Goal: Task Accomplishment & Management: Manage account settings

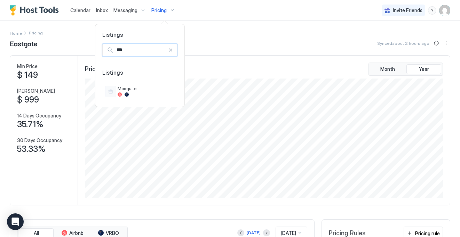
scroll to position [120, 359]
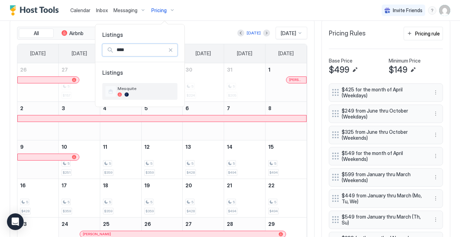
type input "****"
click at [156, 88] on span "Mesquite" at bounding box center [146, 88] width 57 height 5
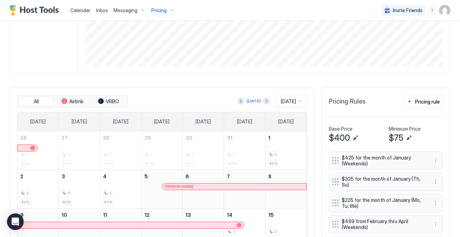
scroll to position [131, 0]
click at [161, 6] on div "Pricing" at bounding box center [162, 11] width 29 height 12
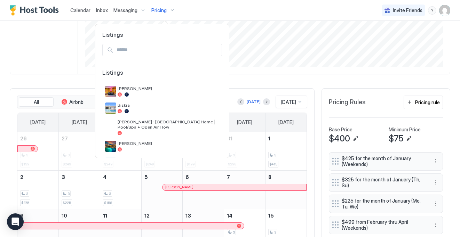
click at [157, 50] on input "Input Field" at bounding box center [168, 50] width 108 height 12
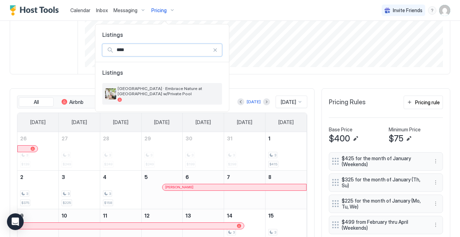
type input "****"
click at [159, 93] on span "[GEOGRAPHIC_DATA] · Embrace Nature at [GEOGRAPHIC_DATA] w/Private Pool" at bounding box center [169, 91] width 102 height 10
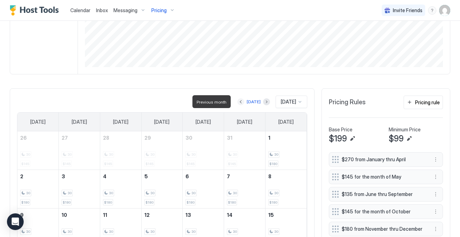
click at [237, 101] on button "Previous month" at bounding box center [240, 101] width 7 height 7
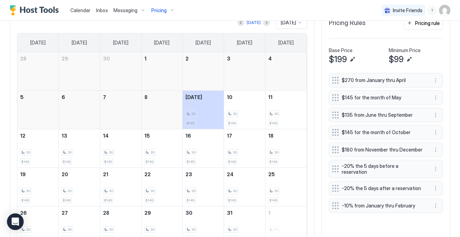
scroll to position [210, 0]
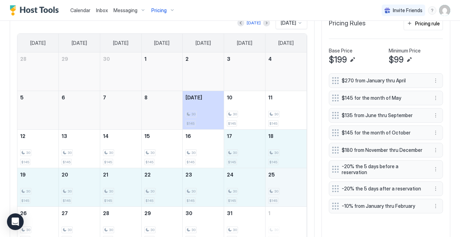
drag, startPoint x: 249, startPoint y: 139, endPoint x: 289, endPoint y: 184, distance: 60.1
click at [289, 184] on tbody "28 29 30 1 2 3 4 5 6 7 8 [DATE] 30 $145 10 30 $145 11 30 $145 12 30 $145 13 30 …" at bounding box center [161, 148] width 289 height 193
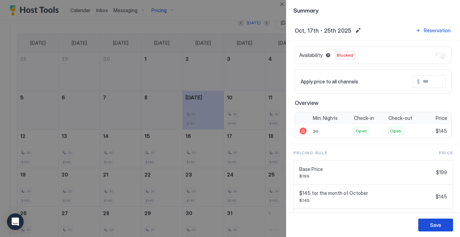
click at [444, 223] on button "Save" at bounding box center [435, 225] width 35 height 13
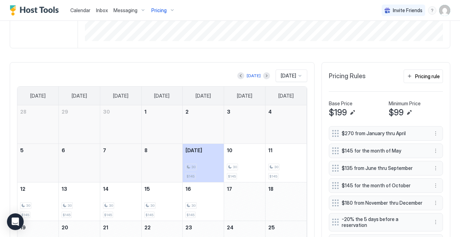
scroll to position [0, 0]
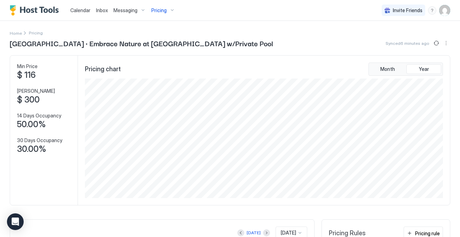
click at [160, 11] on span "Pricing" at bounding box center [158, 10] width 15 height 6
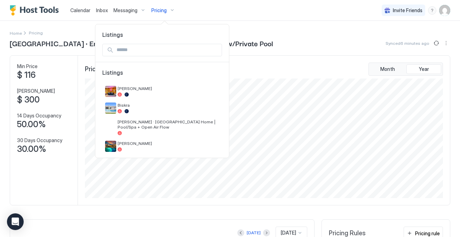
click at [167, 43] on div at bounding box center [161, 50] width 133 height 24
click at [167, 48] on input "Input Field" at bounding box center [168, 50] width 108 height 12
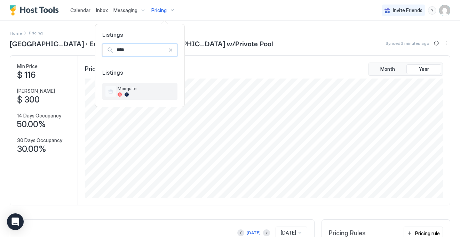
type input "****"
click at [163, 90] on span "Mesquite" at bounding box center [146, 88] width 57 height 5
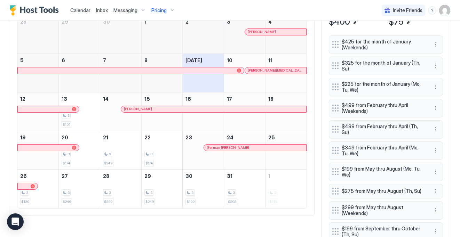
scroll to position [249, 0]
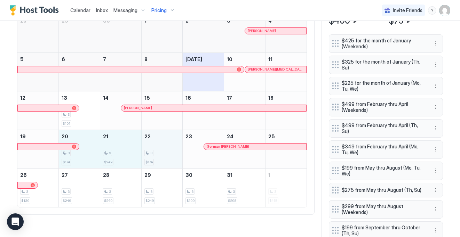
drag, startPoint x: 86, startPoint y: 154, endPoint x: 156, endPoint y: 155, distance: 69.9
click at [156, 155] on tr "19 20 3 $174 21 3 $249 22 3 $174 23 German [PERSON_NAME] 24 25" at bounding box center [161, 149] width 289 height 39
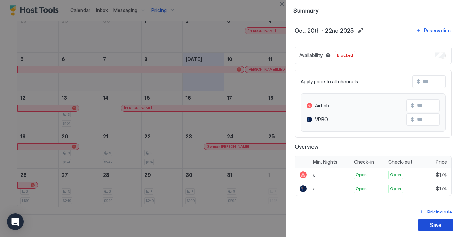
click at [440, 223] on button "Save" at bounding box center [435, 225] width 35 height 13
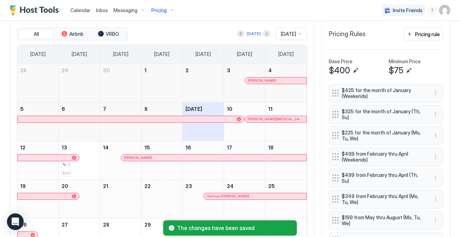
scroll to position [172, 0]
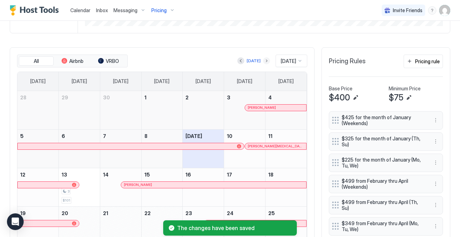
click at [263, 60] on button "Next month" at bounding box center [266, 60] width 7 height 7
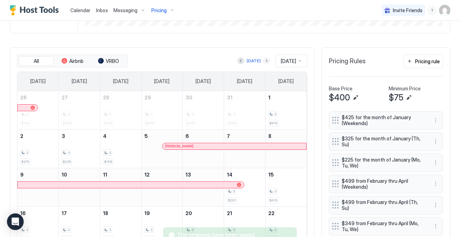
click at [263, 61] on button "Next month" at bounding box center [266, 60] width 7 height 7
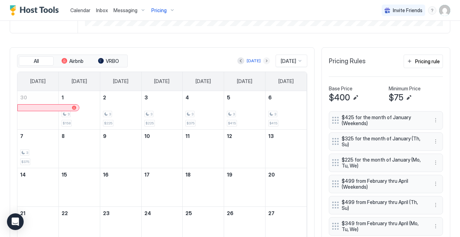
click at [263, 61] on button "Next month" at bounding box center [266, 60] width 7 height 7
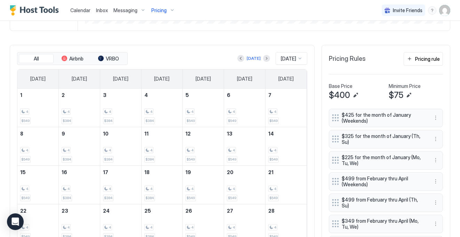
scroll to position [174, 0]
click at [263, 58] on button "Next month" at bounding box center [266, 58] width 7 height 7
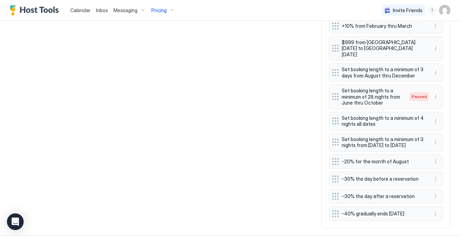
scroll to position [585, 0]
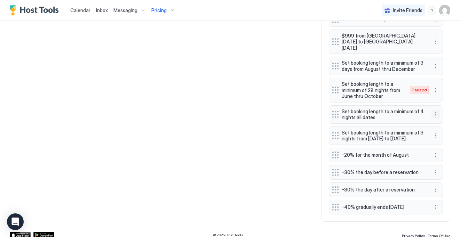
click at [432, 110] on button "More options" at bounding box center [435, 114] width 8 height 8
click at [441, 112] on div "Edit" at bounding box center [441, 114] width 15 height 5
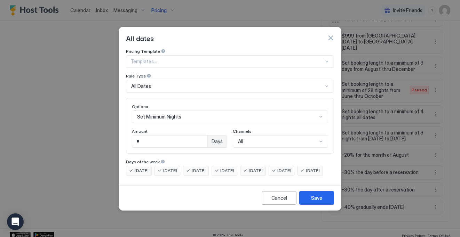
click at [173, 141] on div "* Days" at bounding box center [179, 141] width 95 height 13
click at [146, 141] on div "Options Set Minimum Nights Amount * Days Channels All" at bounding box center [230, 126] width 208 height 56
drag, startPoint x: 144, startPoint y: 135, endPoint x: 128, endPoint y: 135, distance: 16.7
click at [128, 135] on div "Options Set Minimum Nights Amount * Days Channels All" at bounding box center [230, 126] width 208 height 56
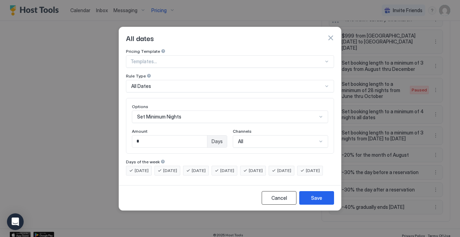
click at [286, 202] on div "Cancel" at bounding box center [279, 197] width 16 height 7
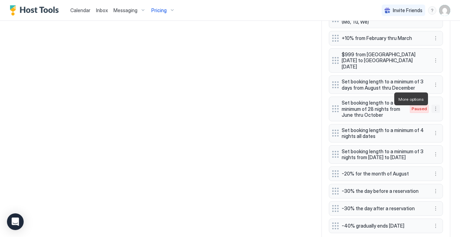
scroll to position [567, 0]
click at [434, 105] on button "More options" at bounding box center [435, 109] width 8 height 8
click at [250, 98] on div at bounding box center [230, 118] width 460 height 237
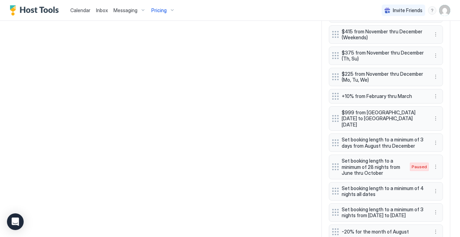
scroll to position [541, 0]
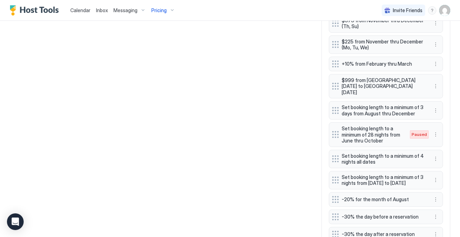
click at [434, 122] on div "Set booking length to a minimum of 28 nights from June thru October Paused" at bounding box center [386, 134] width 114 height 25
click at [435, 130] on button "More options" at bounding box center [435, 134] width 8 height 8
click at [436, 133] on div "Edit" at bounding box center [441, 134] width 15 height 5
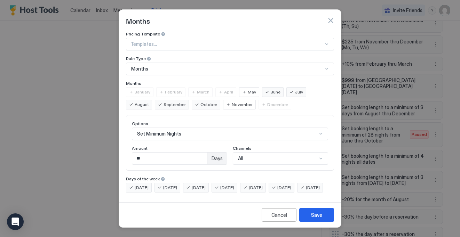
click at [248, 89] on span "May" at bounding box center [252, 92] width 8 height 6
click at [200, 102] on span "October" at bounding box center [208, 105] width 17 height 6
click at [322, 219] on button "Save" at bounding box center [316, 215] width 35 height 14
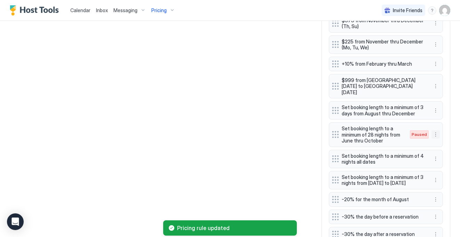
click at [435, 130] on button "More options" at bounding box center [435, 134] width 8 height 8
click at [443, 135] on span "Edit" at bounding box center [446, 134] width 8 height 5
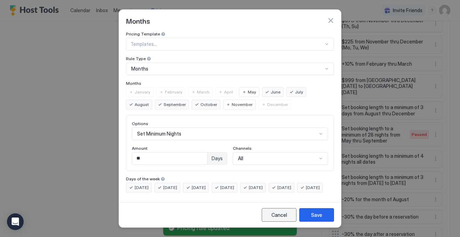
click at [279, 222] on button "Cancel" at bounding box center [278, 215] width 35 height 14
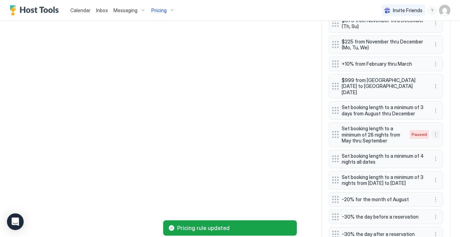
click at [435, 130] on button "More options" at bounding box center [435, 134] width 8 height 8
click at [435, 148] on div "Enable" at bounding box center [444, 145] width 27 height 11
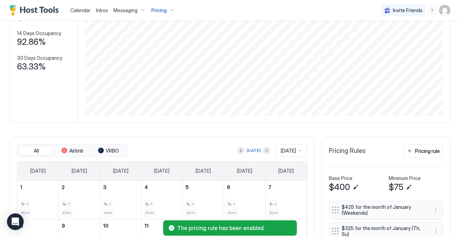
scroll to position [108, 0]
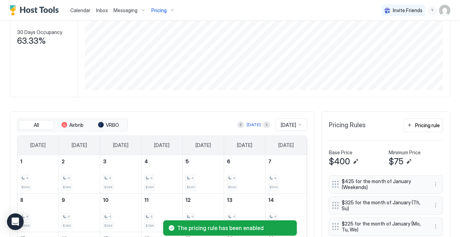
click at [288, 124] on div "[DATE]" at bounding box center [291, 125] width 32 height 13
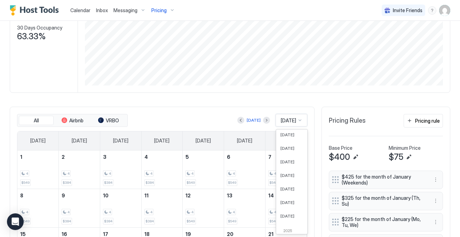
scroll to position [52, 0]
click at [287, 159] on span "[DATE]" at bounding box center [287, 161] width 14 height 5
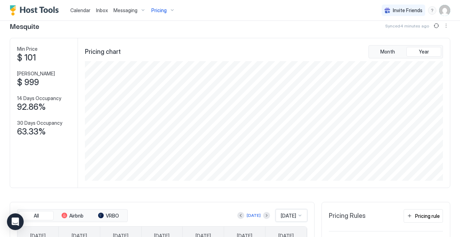
scroll to position [0, 0]
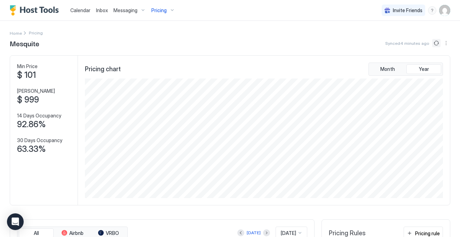
click at [435, 42] on button "Sync prices" at bounding box center [436, 43] width 8 height 8
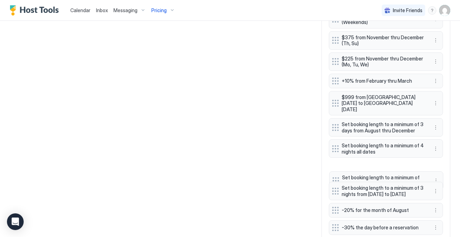
scroll to position [580, 0]
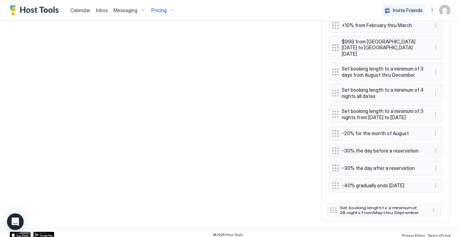
drag, startPoint x: 335, startPoint y: 139, endPoint x: 333, endPoint y: 199, distance: 60.5
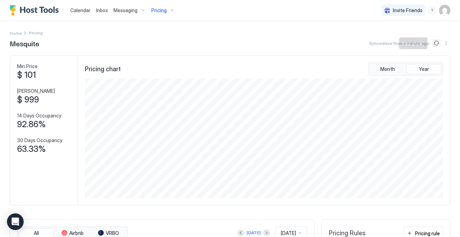
click at [435, 42] on button "Sync prices" at bounding box center [436, 43] width 8 height 8
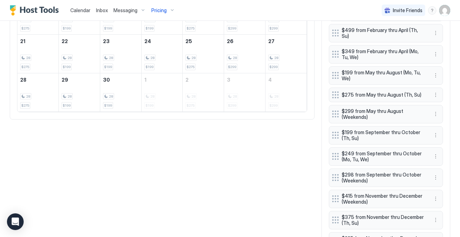
scroll to position [345, 0]
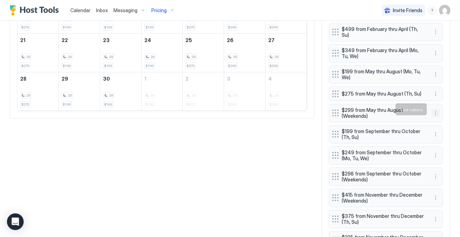
click at [435, 109] on button "More options" at bounding box center [435, 113] width 8 height 8
click at [437, 123] on div "Edit" at bounding box center [444, 119] width 26 height 11
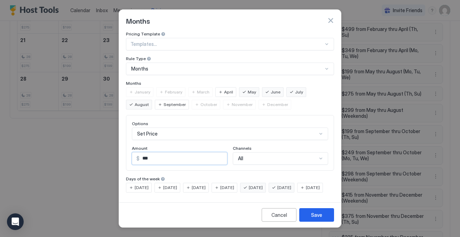
click at [149, 155] on input "***" at bounding box center [182, 159] width 87 height 12
click at [332, 17] on button "button" at bounding box center [330, 20] width 7 height 7
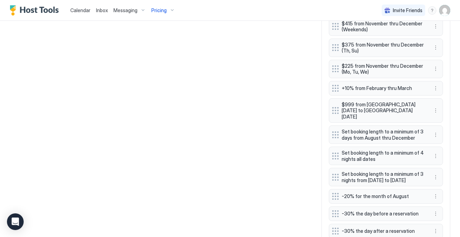
scroll to position [580, 0]
